Goal: Task Accomplishment & Management: Use online tool/utility

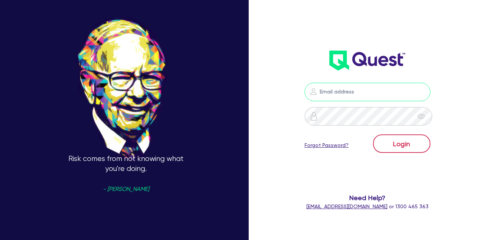
type input "[EMAIL_ADDRESS][DOMAIN_NAME]"
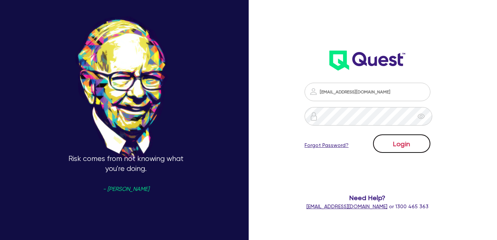
click at [400, 146] on button "Login" at bounding box center [401, 144] width 57 height 18
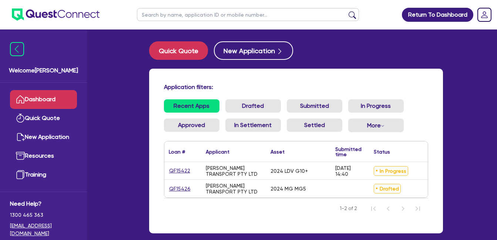
click at [41, 102] on link "Dashboard" at bounding box center [43, 99] width 67 height 19
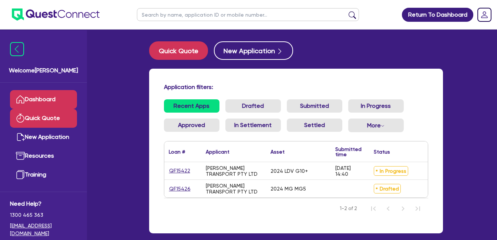
click at [44, 115] on link "Quick Quote" at bounding box center [43, 118] width 67 height 19
select select "Quest Finance - Own Book"
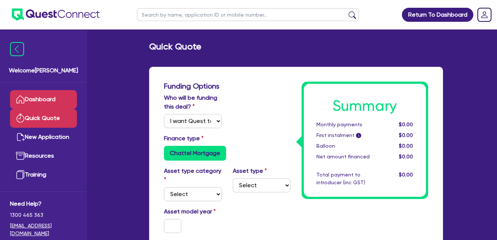
click at [55, 98] on link "Dashboard" at bounding box center [43, 99] width 67 height 19
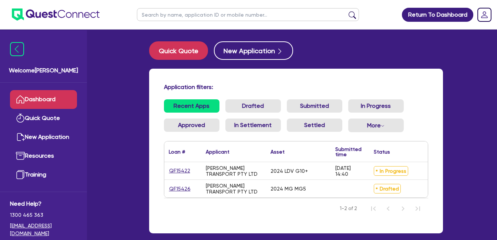
click at [258, 82] on div "Application filters: Recent Apps Drafted Submitted In Progress Approved In Sett…" at bounding box center [296, 151] width 294 height 165
click at [41, 93] on link "Dashboard" at bounding box center [43, 99] width 67 height 19
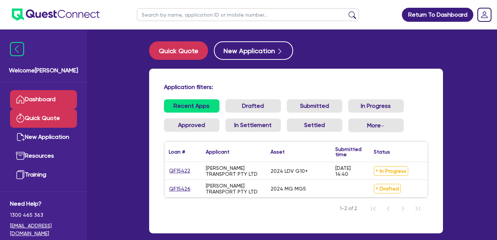
click at [44, 120] on link "Quick Quote" at bounding box center [43, 118] width 67 height 19
select select "Quest Finance - Own Book"
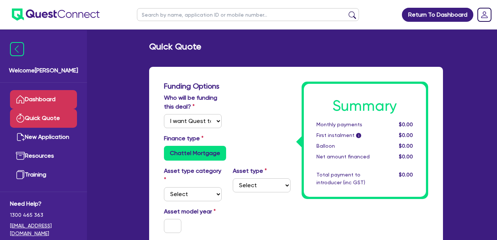
click at [49, 101] on link "Dashboard" at bounding box center [43, 99] width 67 height 19
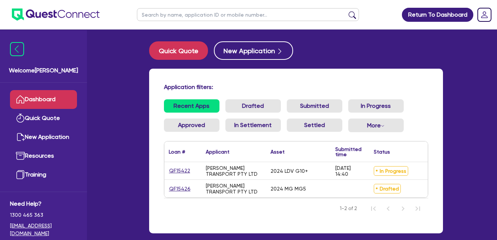
click at [305, 69] on div "Application filters: Recent Apps Drafted Submitted In Progress Approved In Sett…" at bounding box center [296, 151] width 294 height 165
click at [44, 99] on link "Dashboard" at bounding box center [43, 99] width 67 height 19
click at [44, 101] on link "Dashboard" at bounding box center [43, 99] width 67 height 19
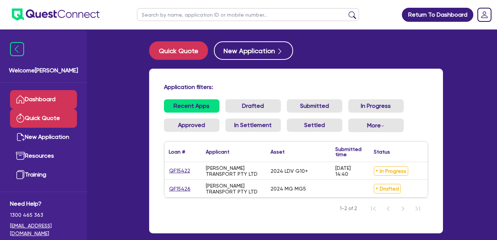
click at [37, 125] on link "Quick Quote" at bounding box center [43, 118] width 67 height 19
select select "Quest Finance - Own Book"
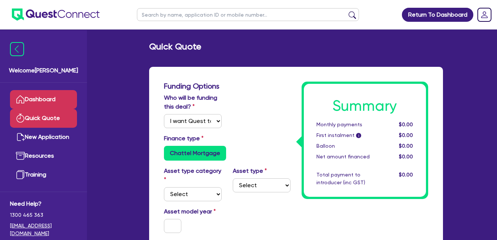
click at [41, 94] on link "Dashboard" at bounding box center [43, 99] width 67 height 19
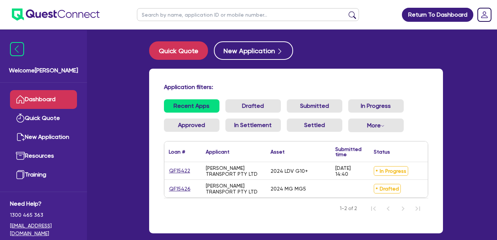
click at [38, 101] on link "Dashboard" at bounding box center [43, 99] width 67 height 19
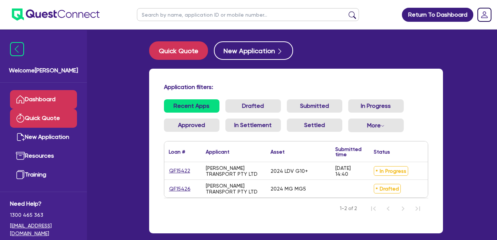
click at [34, 117] on link "Quick Quote" at bounding box center [43, 118] width 67 height 19
select select "Quest Finance - Own Book"
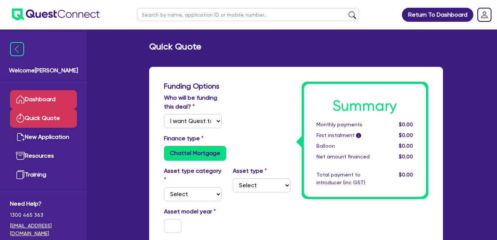
click at [53, 96] on link "Dashboard" at bounding box center [43, 99] width 67 height 19
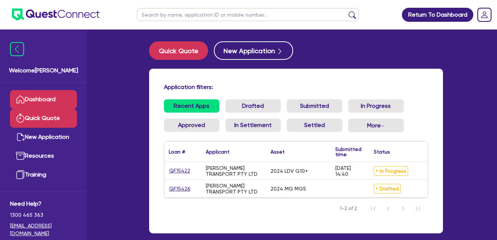
click at [34, 121] on link "Quick Quote" at bounding box center [43, 118] width 67 height 19
select select "Quest Finance - Own Book"
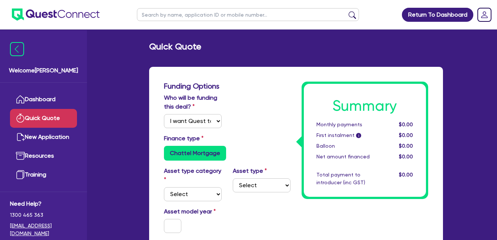
click at [33, 99] on link "Dashboard" at bounding box center [43, 99] width 67 height 19
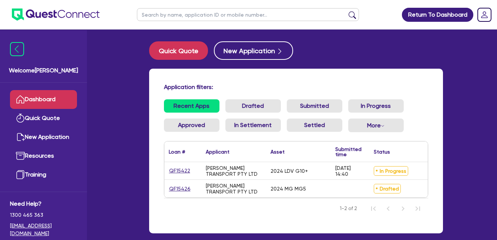
click at [55, 97] on link "Dashboard" at bounding box center [43, 99] width 67 height 19
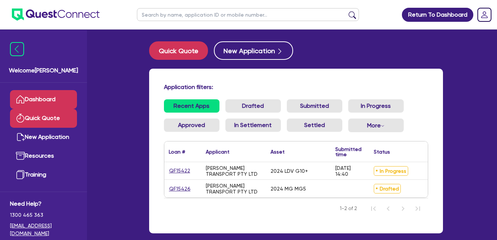
click at [55, 114] on link "Quick Quote" at bounding box center [43, 118] width 67 height 19
select select "Quest Finance - Own Book"
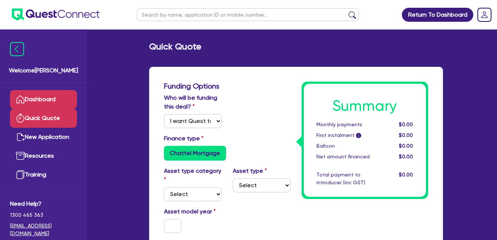
click at [53, 101] on link "Dashboard" at bounding box center [43, 99] width 67 height 19
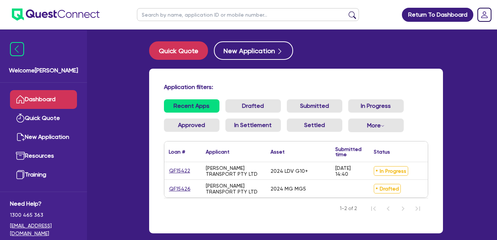
click at [342, 75] on div "Application filters: Recent Apps Drafted Submitted In Progress Approved In Sett…" at bounding box center [296, 151] width 294 height 165
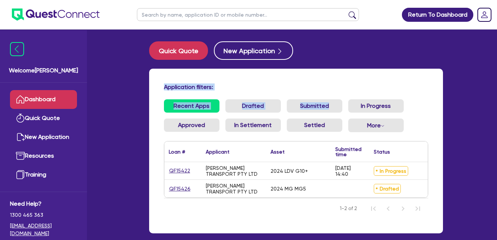
drag, startPoint x: 165, startPoint y: 80, endPoint x: 327, endPoint y: 96, distance: 163.1
click at [327, 96] on div "Application filters: Recent Apps Drafted Submitted In Progress Approved In Sett…" at bounding box center [296, 151] width 294 height 165
click at [235, 82] on div "Application filters: Recent Apps Drafted Submitted In Progress Approved In Sett…" at bounding box center [296, 151] width 294 height 165
drag, startPoint x: 156, startPoint y: 76, endPoint x: 227, endPoint y: 90, distance: 71.7
click at [227, 90] on div "Application filters: Recent Apps Drafted Submitted In Progress Approved In Sett…" at bounding box center [296, 151] width 294 height 165
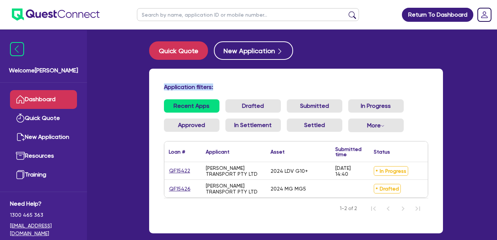
drag, startPoint x: 227, startPoint y: 90, endPoint x: 217, endPoint y: 91, distance: 9.7
click at [217, 91] on div "Application filters:" at bounding box center [295, 89] width 275 height 10
drag, startPoint x: 205, startPoint y: 77, endPoint x: 250, endPoint y: 80, distance: 45.2
click at [250, 80] on div "Application filters: Recent Apps Drafted Submitted In Progress Approved In Sett…" at bounding box center [296, 151] width 294 height 165
drag, startPoint x: 250, startPoint y: 80, endPoint x: 230, endPoint y: 89, distance: 22.5
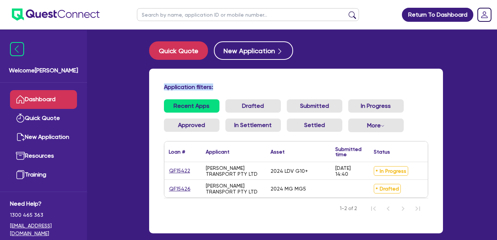
click at [230, 89] on h4 "Application filters:" at bounding box center [296, 87] width 264 height 7
click at [34, 97] on link "Dashboard" at bounding box center [43, 99] width 67 height 19
